Goal: Transaction & Acquisition: Purchase product/service

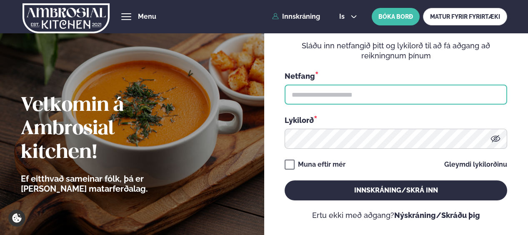
click at [311, 100] on input "text" at bounding box center [396, 95] width 223 height 20
type input "**********"
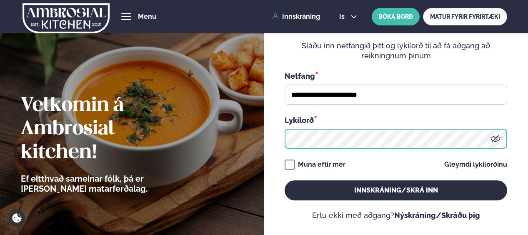
click at [285, 181] on button "Innskráning/Skrá inn" at bounding box center [396, 191] width 223 height 20
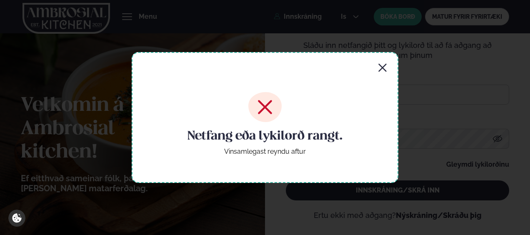
click at [383, 69] on icon "button" at bounding box center [383, 68] width 10 height 10
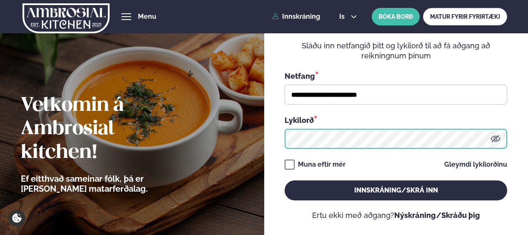
click at [285, 181] on button "Innskráning/Skrá inn" at bounding box center [396, 191] width 223 height 20
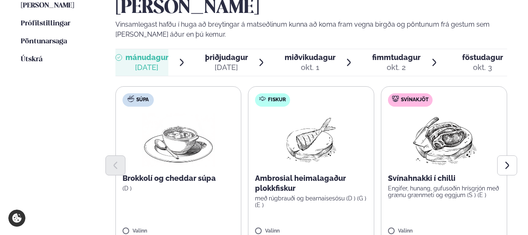
scroll to position [244, 0]
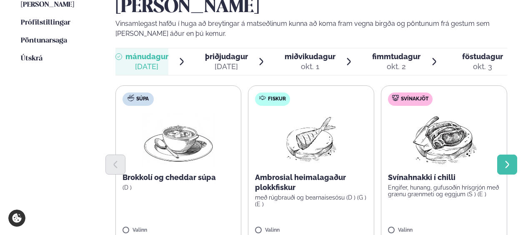
click at [504, 160] on icon "Next slide" at bounding box center [507, 164] width 9 height 9
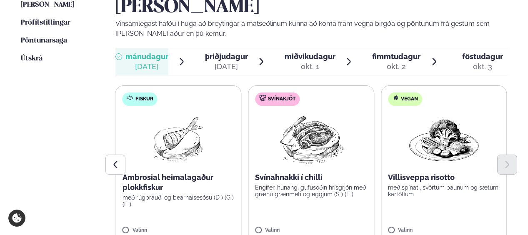
scroll to position [361, 0]
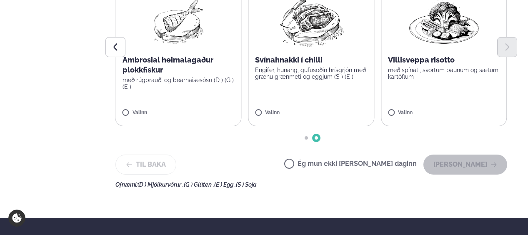
click at [356, 155] on div "Ég mun ekki [PERSON_NAME] daginn [PERSON_NAME]" at bounding box center [395, 165] width 223 height 20
click at [356, 161] on label "Ég mun ekki [PERSON_NAME] daginn" at bounding box center [350, 165] width 133 height 9
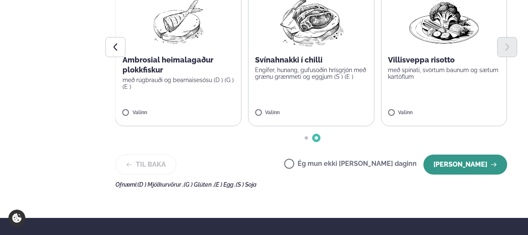
click at [496, 155] on button "[PERSON_NAME]" at bounding box center [466, 165] width 84 height 20
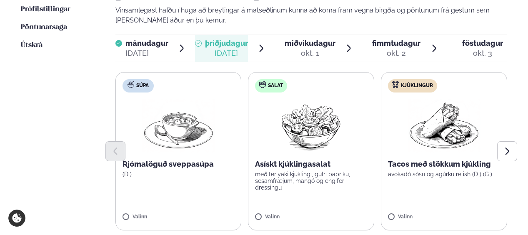
scroll to position [257, 0]
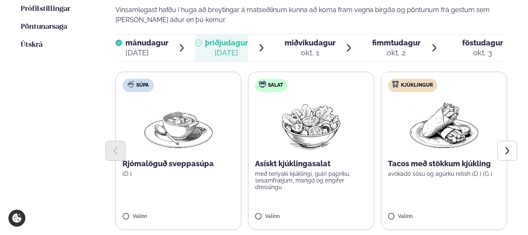
click at [292, 190] on label "Salat Asískt kjúklingasalat með teriyaki kjúklingi, gulri papriku, sesamfræjum,…" at bounding box center [311, 151] width 126 height 158
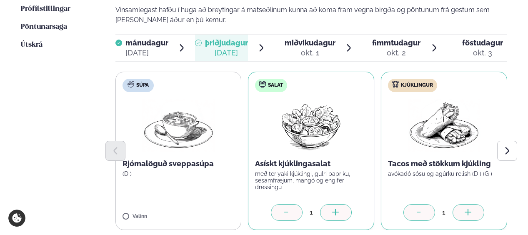
click at [286, 209] on icon at bounding box center [287, 213] width 8 height 8
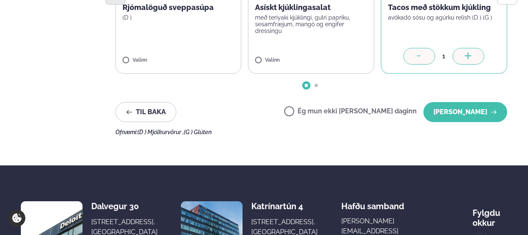
scroll to position [413, 0]
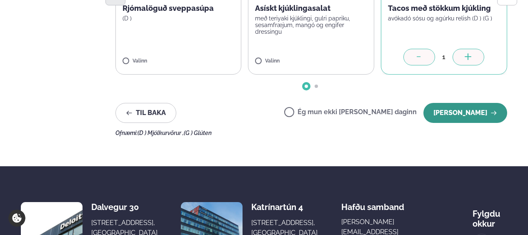
click at [483, 103] on button "[PERSON_NAME]" at bounding box center [466, 113] width 84 height 20
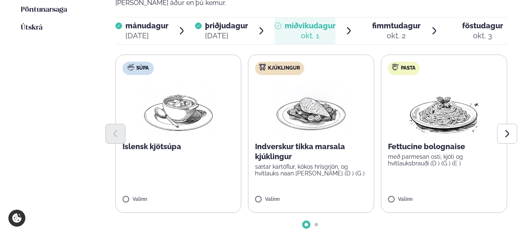
scroll to position [272, 0]
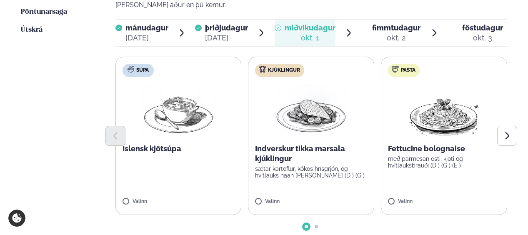
click at [337, 166] on p "sætar kartöflur, kókos hrísgrjón, og hvítlauks naan [PERSON_NAME] (D ) (G )" at bounding box center [311, 172] width 112 height 13
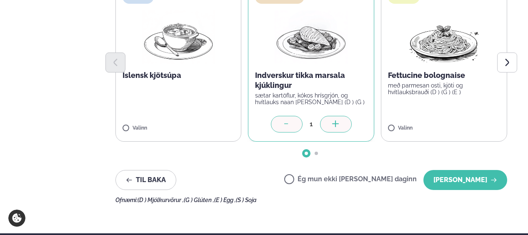
scroll to position [347, 0]
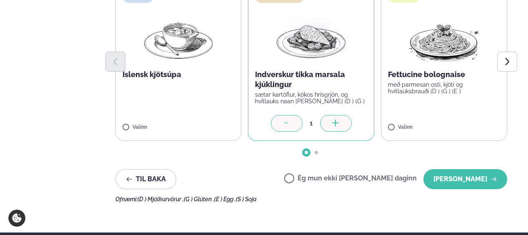
drag, startPoint x: 469, startPoint y: 147, endPoint x: 460, endPoint y: 170, distance: 24.4
click at [460, 170] on div "Veldu matseðilinn þinn fyrir næstu [PERSON_NAME] Vinsamlegast hafðu í huga að b…" at bounding box center [312, 36] width 392 height 334
click at [458, 169] on button "[PERSON_NAME]" at bounding box center [466, 179] width 84 height 20
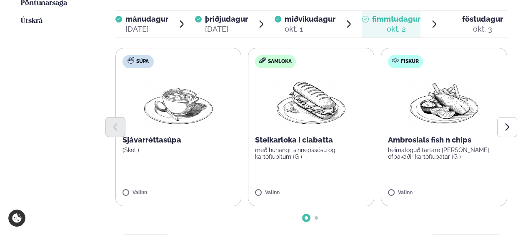
scroll to position [281, 0]
click at [503, 123] on icon "Next slide" at bounding box center [507, 127] width 9 height 9
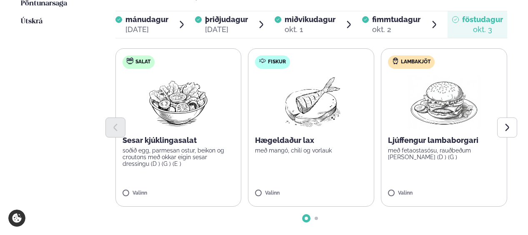
click at [343, 131] on label "Fiskur Hægeldaður lax með mangó, chilí og [PERSON_NAME]" at bounding box center [311, 127] width 126 height 158
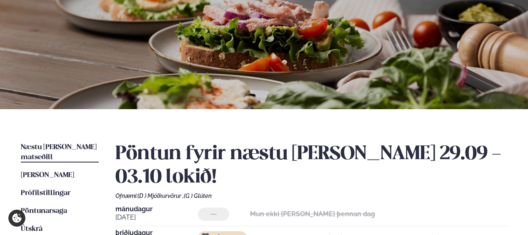
scroll to position [68, 0]
